Goal: Check status

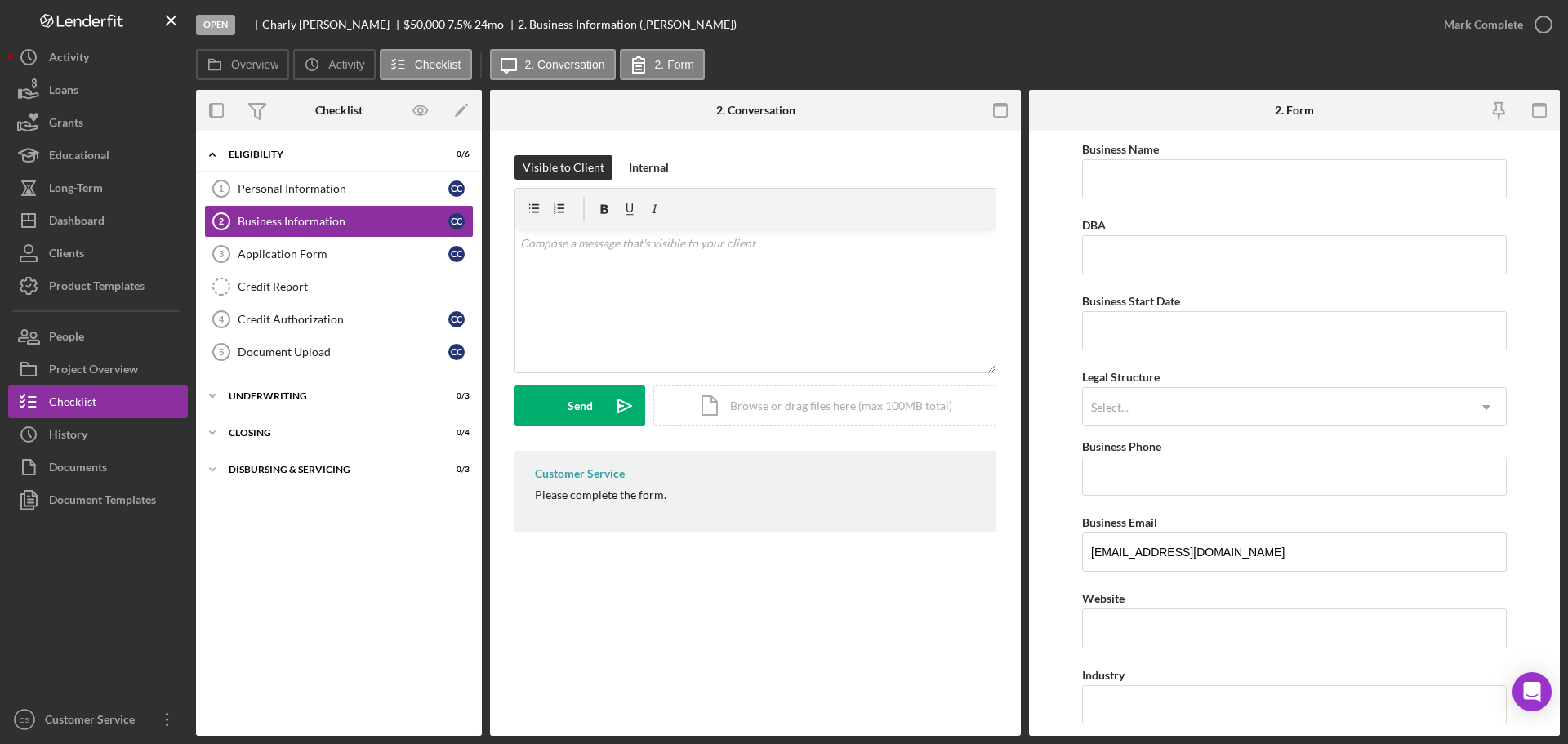
click at [738, 645] on div "Business Information 2 Business Information Visible to Client Internal v Color …" at bounding box center [756, 433] width 531 height 606
click at [1186, 68] on div "Overview Icon/History Activity Checklist Icon/Message 2. Conversation 2. Form" at bounding box center [878, 65] width 1364 height 33
click at [342, 575] on div "Icon/Expander Eligibility 0 / 6 Personal Information 1 Personal Information C C…" at bounding box center [339, 434] width 286 height 589
click at [354, 603] on div "Icon/Expander Eligibility 0 / 6 Personal Information 1 Personal Information C C…" at bounding box center [339, 434] width 286 height 589
drag, startPoint x: 1126, startPoint y: 46, endPoint x: 1154, endPoint y: 58, distance: 30.5
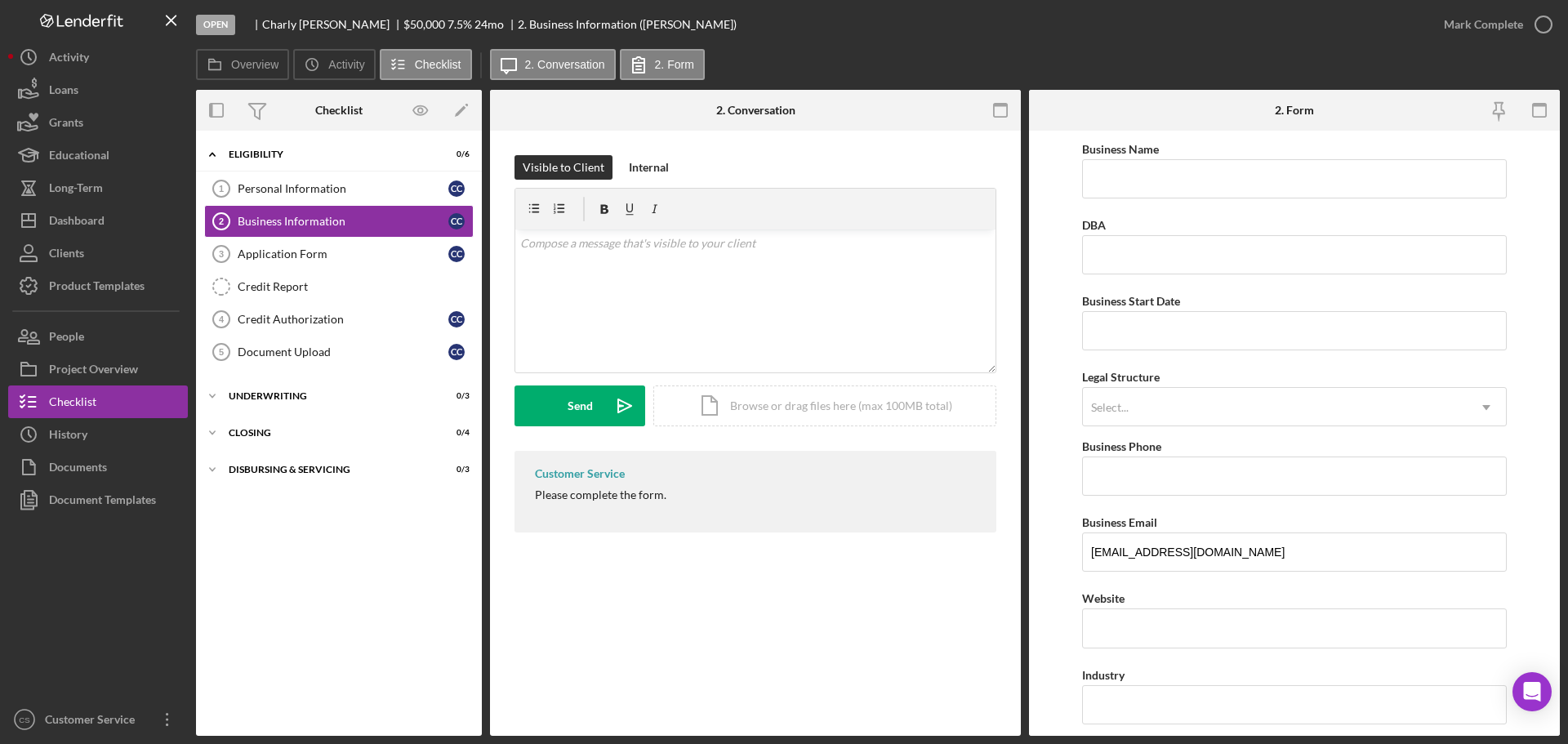
click at [1126, 46] on div "Open [PERSON_NAME] $50,000 $50,000 7.5 % 24 mo 2. Business Information ([PERSON…" at bounding box center [811, 24] width 1232 height 49
click at [428, 654] on div "Icon/Expander Eligibility 0 / 6 Personal Information 1 Personal Information C C…" at bounding box center [339, 434] width 286 height 589
click at [734, 606] on div "Business Information 2 Business Information Visible to Client Internal v Color …" at bounding box center [756, 433] width 531 height 606
click at [734, 605] on div "Business Information 2 Business Information Visible to Client Internal v Color …" at bounding box center [756, 433] width 531 height 606
click at [795, 624] on div "Business Information 2 Business Information Visible to Client Internal v Color …" at bounding box center [756, 433] width 531 height 606
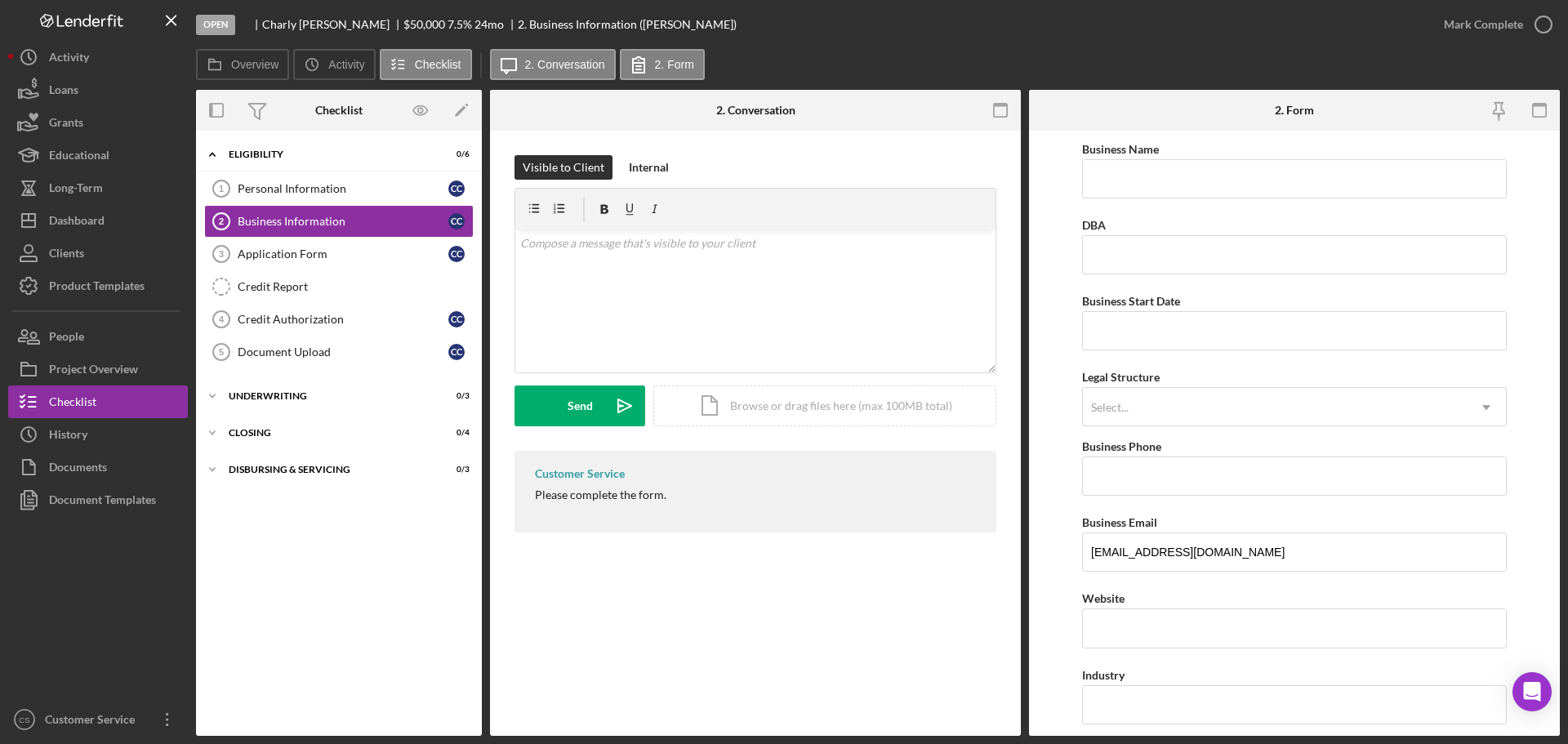
click at [842, 603] on div "Business Information 2 Business Information Visible to Client Internal v Color …" at bounding box center [756, 433] width 531 height 606
click at [591, 620] on div "Business Information 2 Business Information Visible to Client Internal v Color …" at bounding box center [756, 433] width 531 height 606
click at [680, 620] on div "Business Information 2 Business Information Visible to Client Internal v Color …" at bounding box center [756, 433] width 531 height 606
click at [680, 615] on div "Business Information 2 Business Information Visible to Client Internal v Color …" at bounding box center [756, 433] width 531 height 606
click at [45, 219] on icon "Icon/Dashboard" at bounding box center [28, 220] width 41 height 41
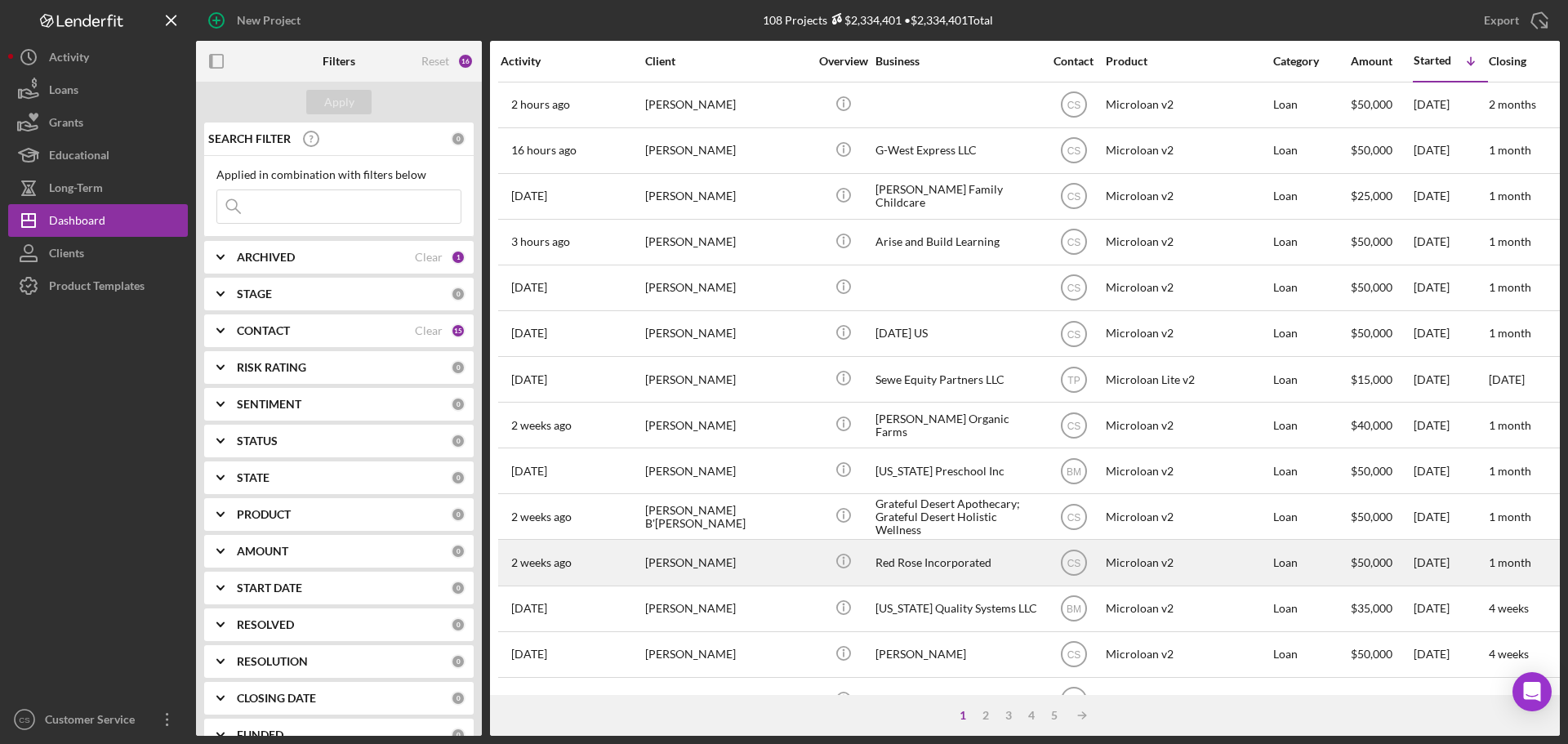
click at [799, 561] on div "[PERSON_NAME]" at bounding box center [727, 563] width 163 height 44
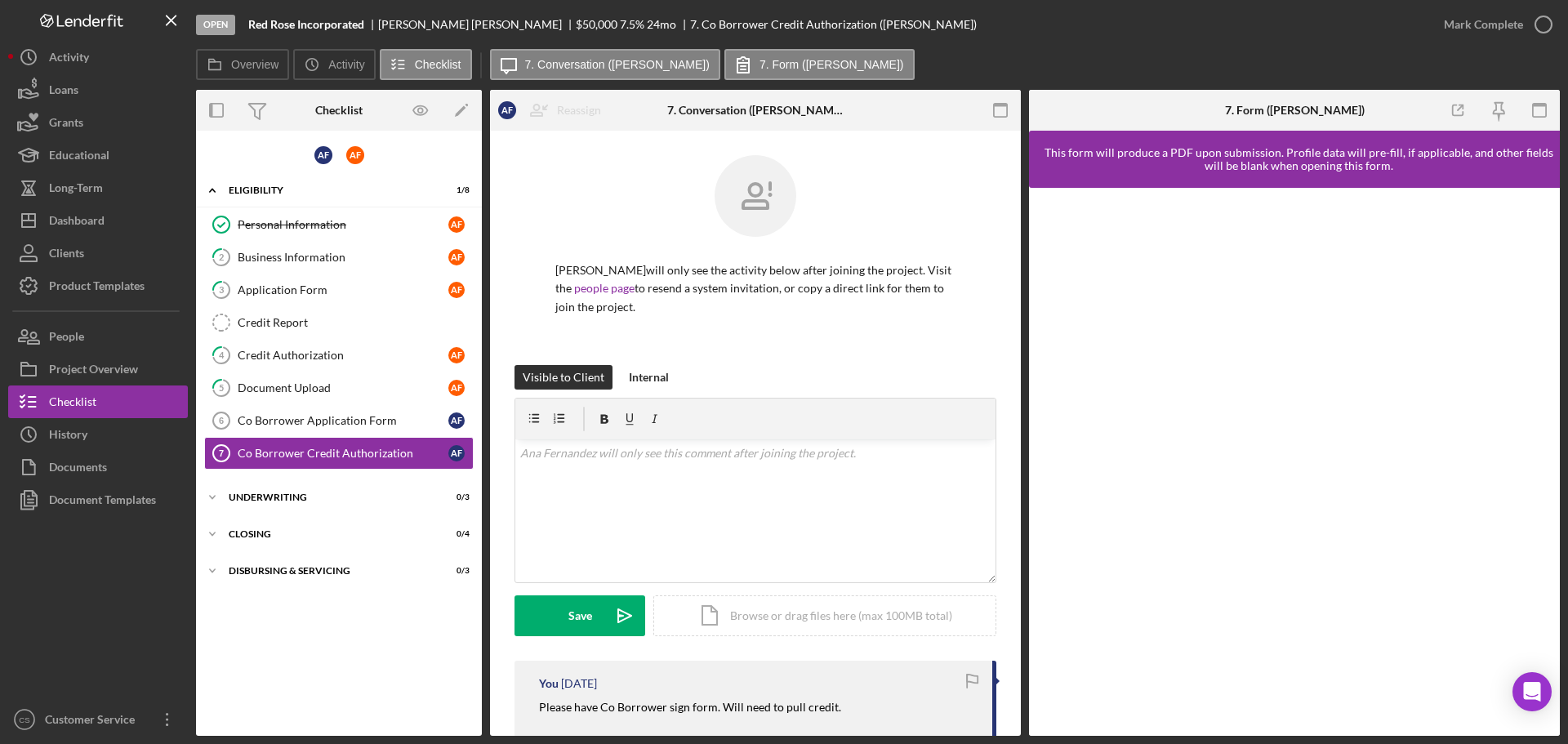
click at [751, 332] on div "[PERSON_NAME] will only see the activity below after joining the project. Visit…" at bounding box center [756, 260] width 482 height 210
click at [332, 684] on div "[PERSON_NAME] Icon/Expander Eligibility 1 / 8 Personal Information Personal Inf…" at bounding box center [339, 434] width 286 height 589
click at [82, 222] on div "Dashboard" at bounding box center [77, 222] width 56 height 37
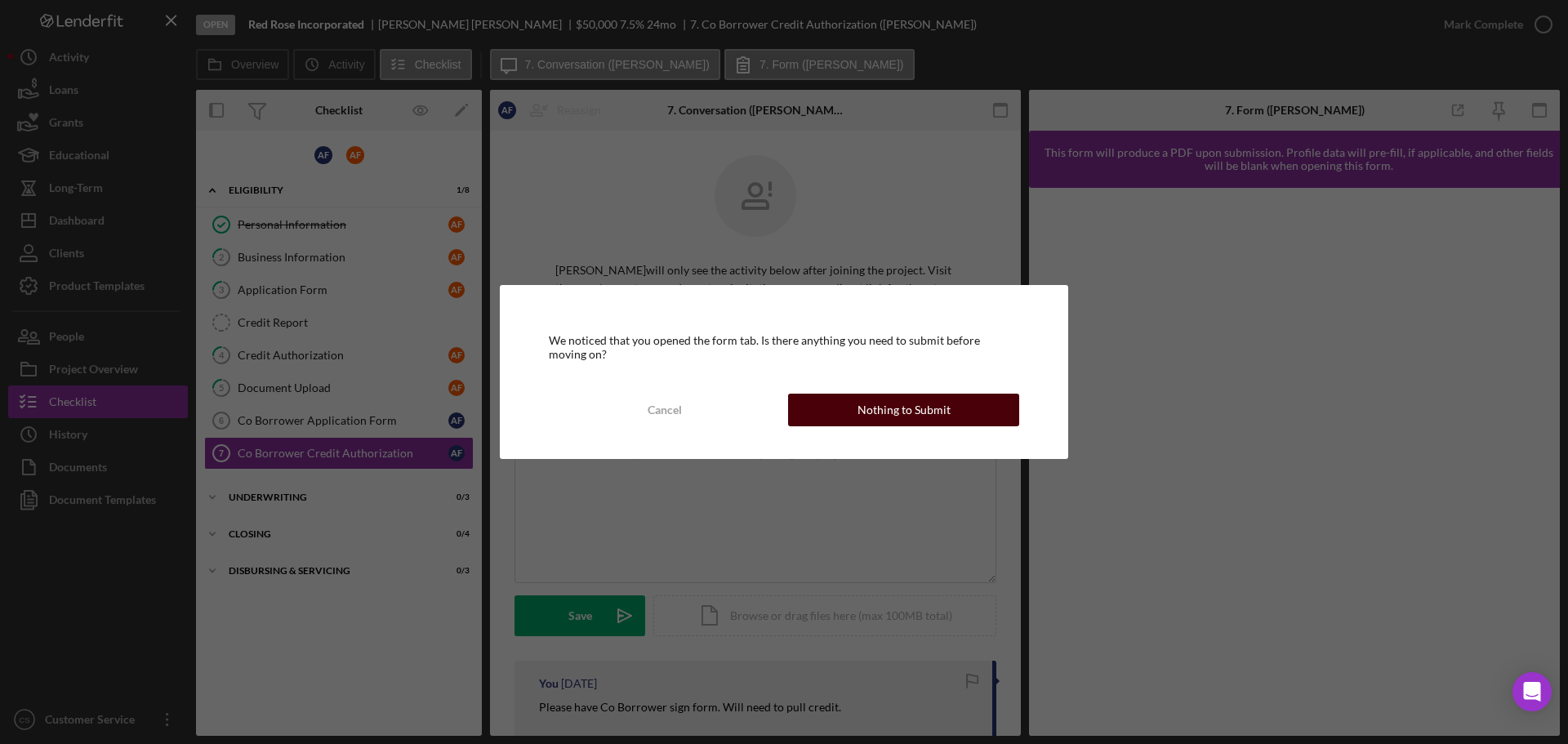
click at [877, 420] on div "Nothing to Submit" at bounding box center [905, 410] width 93 height 33
